Goal: Task Accomplishment & Management: Manage account settings

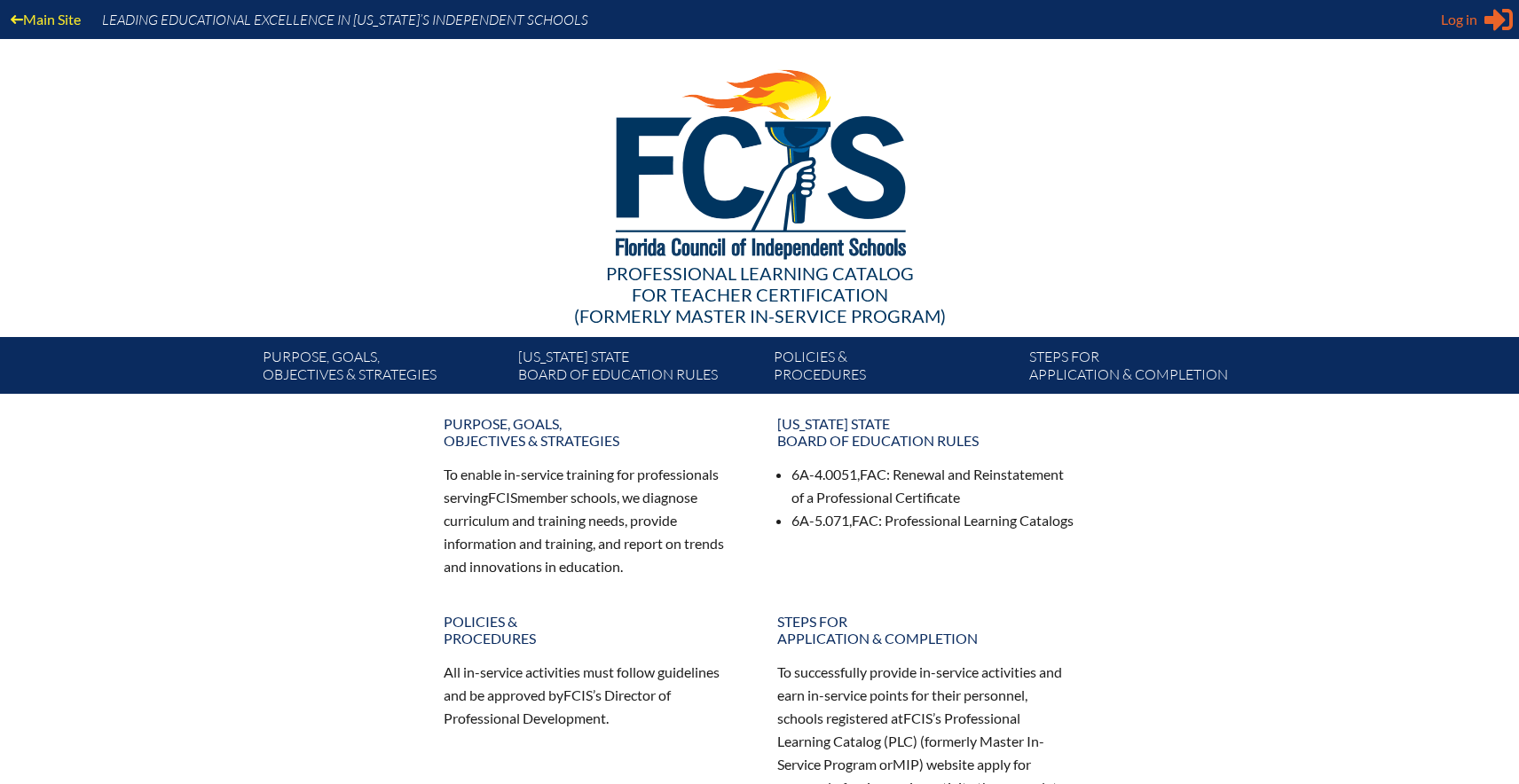
click at [1470, 18] on span "Log in" at bounding box center [1459, 20] width 36 height 22
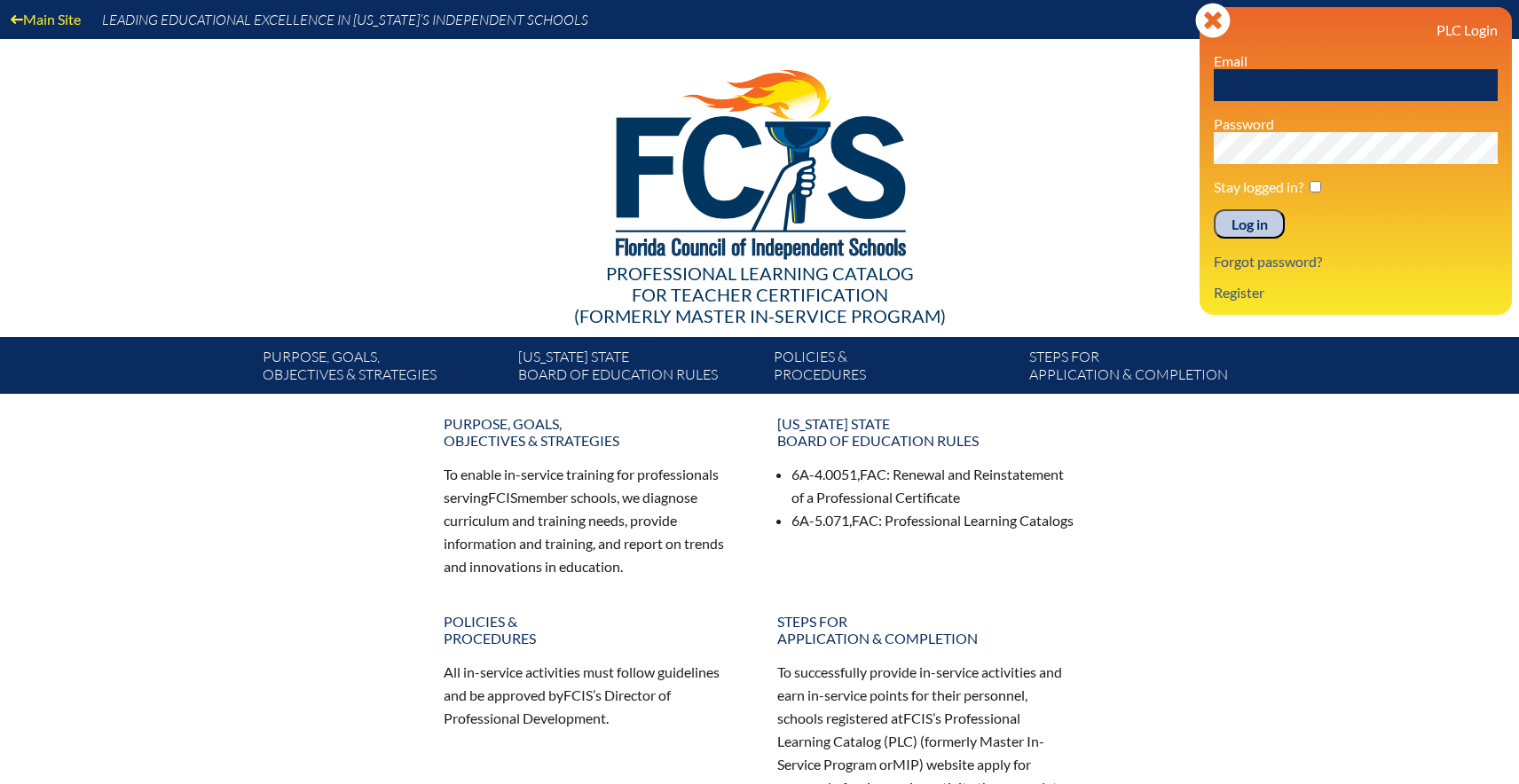
click at [1358, 83] on input "text" at bounding box center [1355, 85] width 284 height 32
type input "jkostura@lhps.org"
click at [1259, 258] on link "Forgot password?" at bounding box center [1267, 261] width 122 height 24
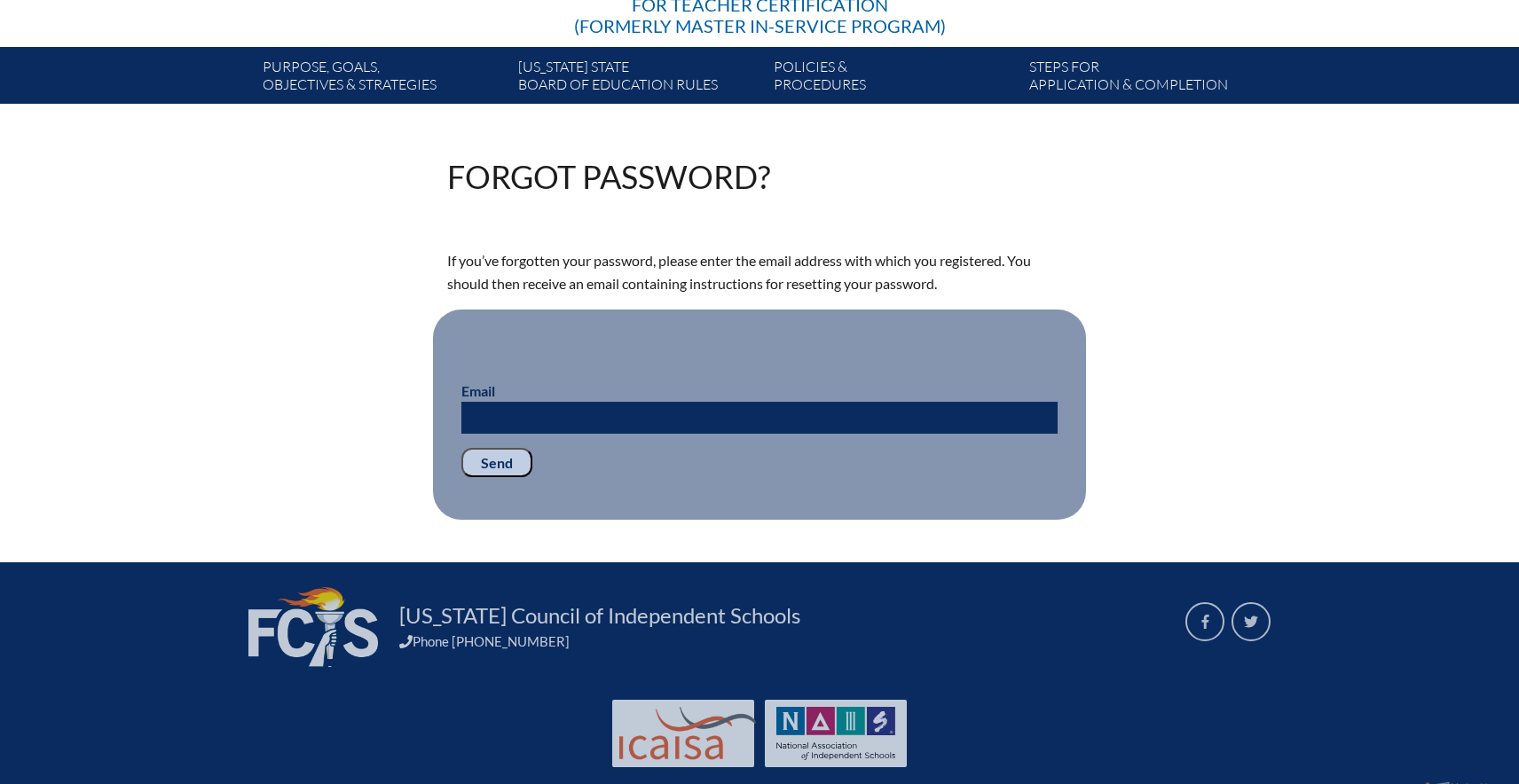
scroll to position [325, 0]
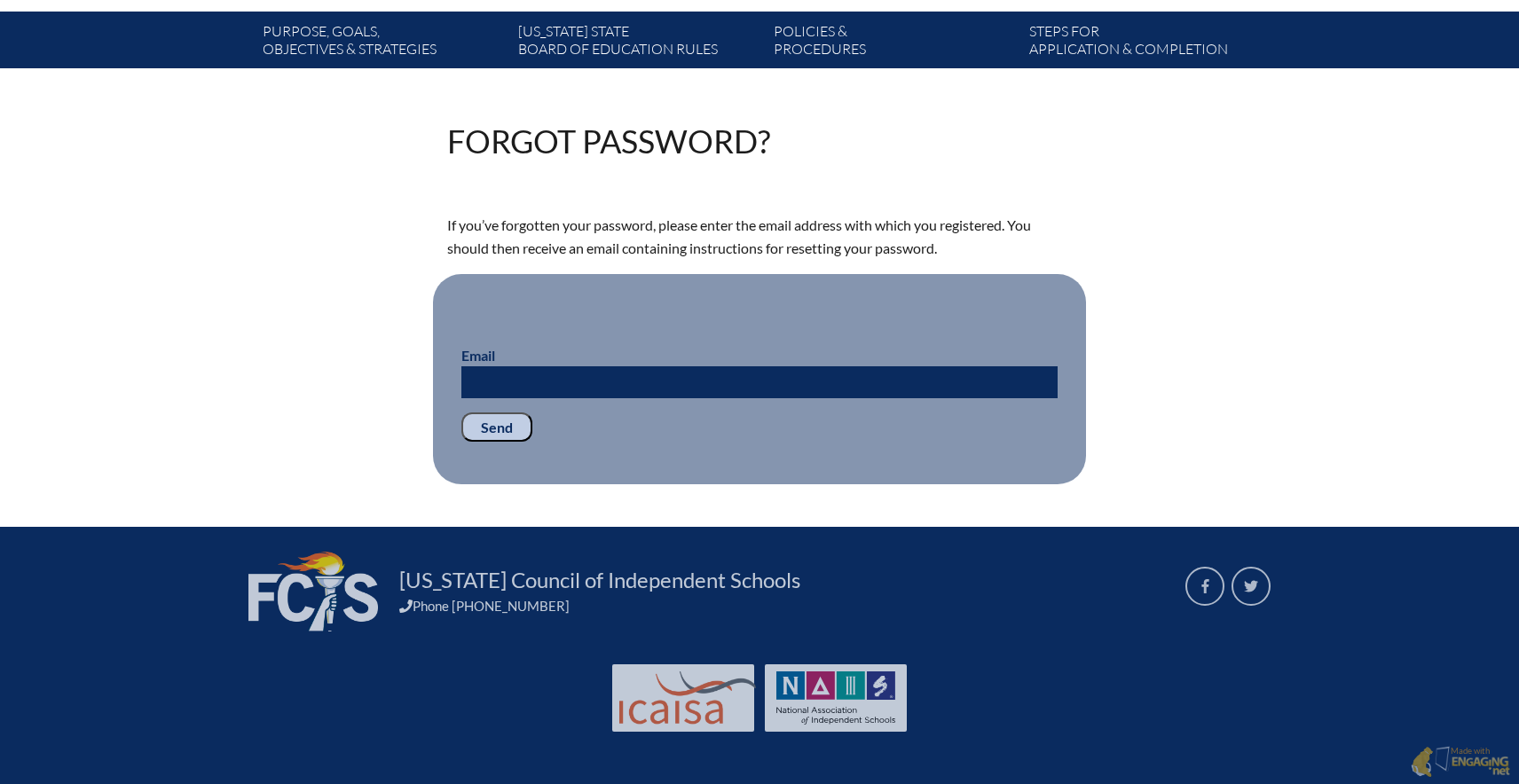
click at [866, 392] on input "Email" at bounding box center [759, 382] width 596 height 32
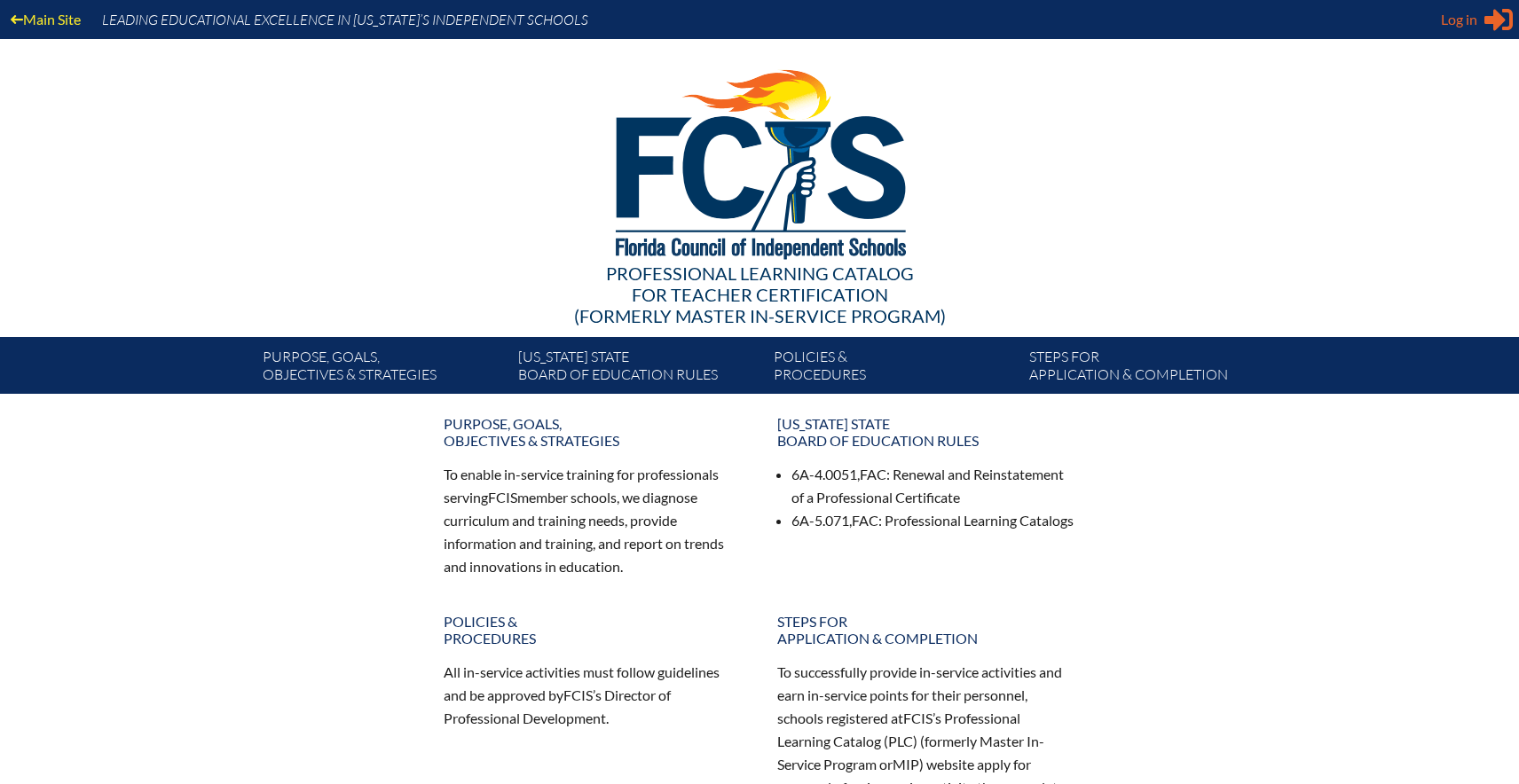
click at [1488, 22] on icon at bounding box center [1498, 20] width 29 height 22
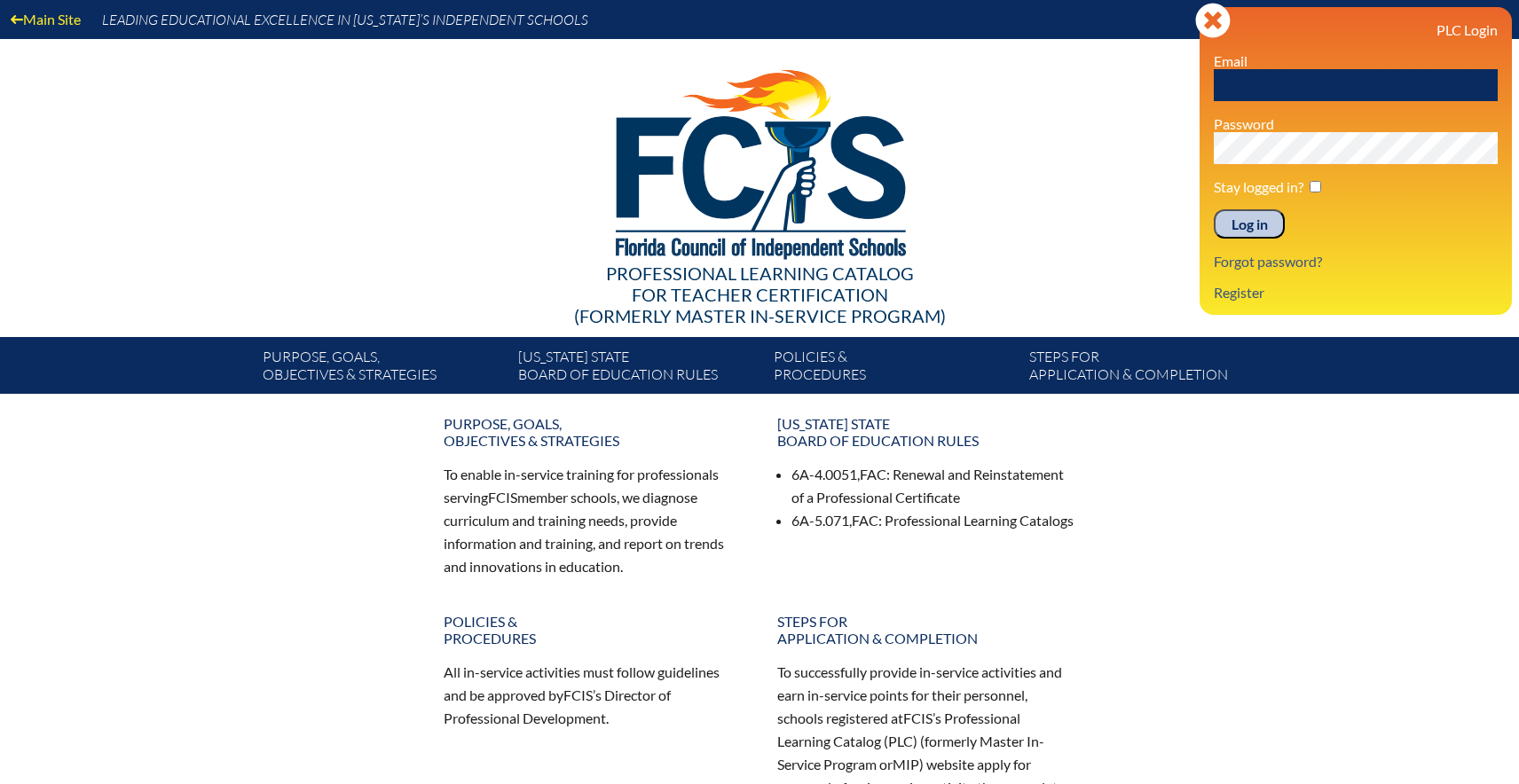
click at [1362, 82] on input "text" at bounding box center [1355, 85] width 284 height 32
click at [1334, 234] on p "Log in" at bounding box center [1355, 225] width 284 height 31
click at [1296, 263] on link "Forgot password?" at bounding box center [1267, 261] width 122 height 24
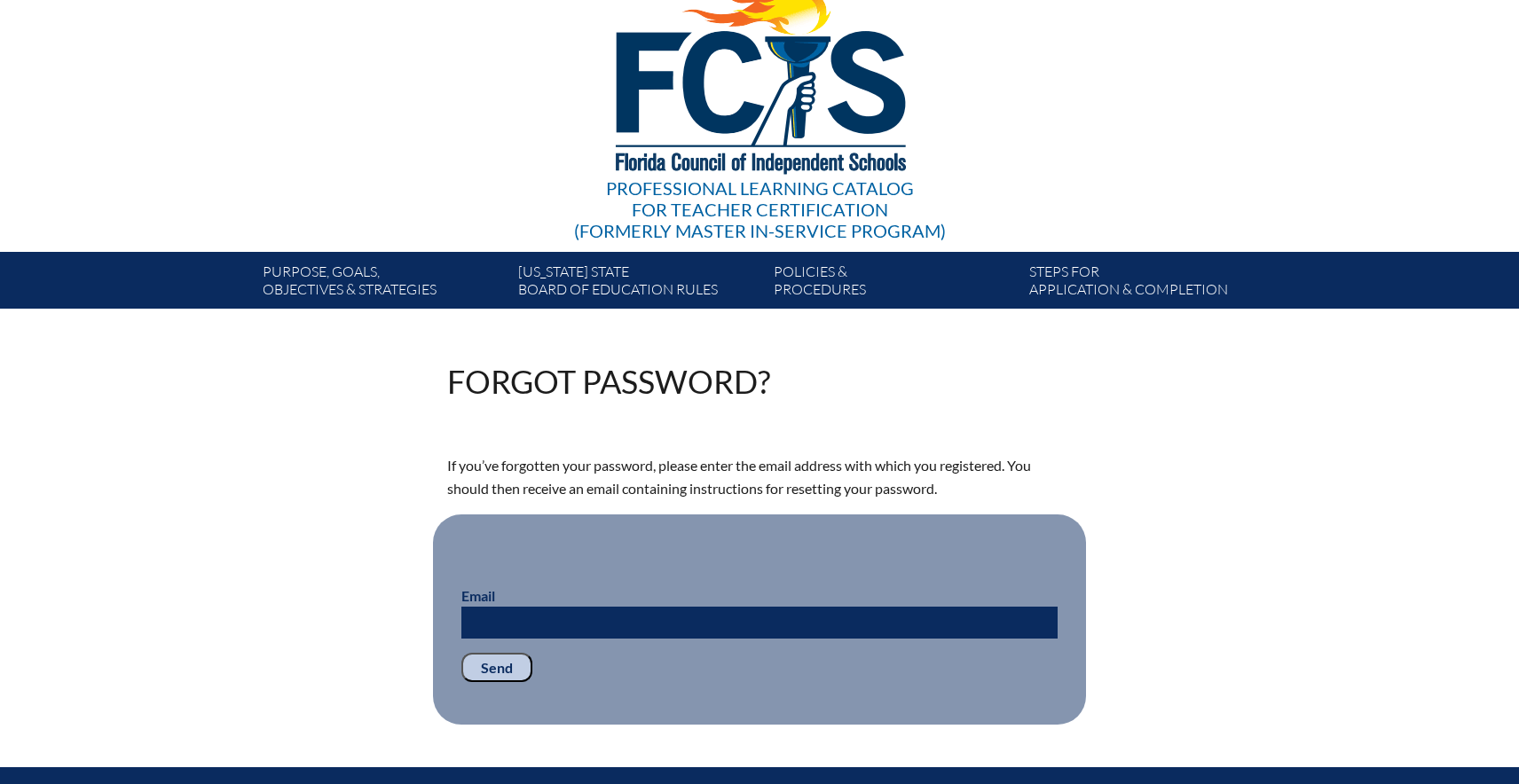
scroll to position [325, 0]
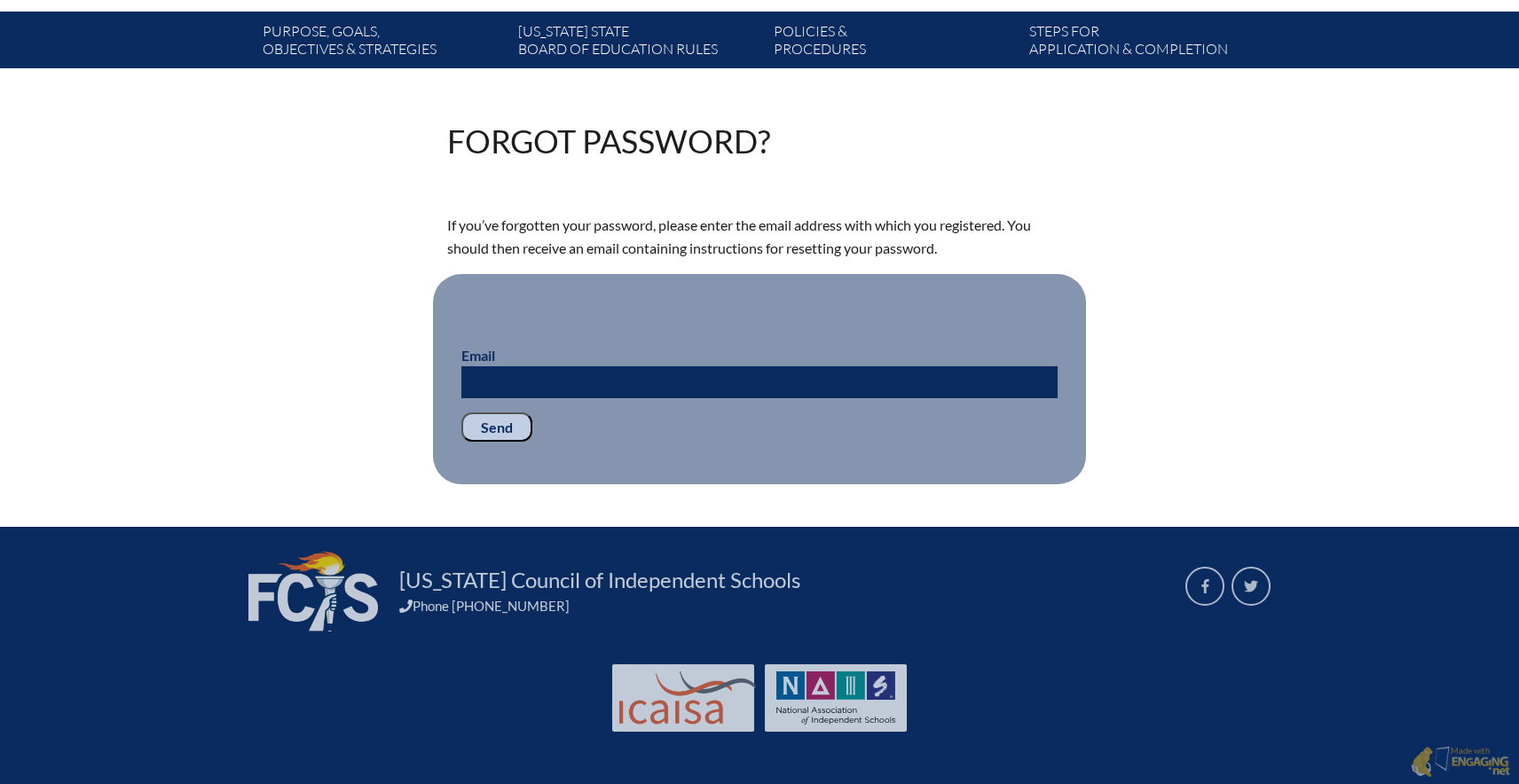
click at [855, 382] on input "Email" at bounding box center [759, 382] width 596 height 32
type input "jkostura@lhps.org"
click at [489, 424] on input "Send" at bounding box center [496, 428] width 71 height 31
